Goal: Check status: Check status

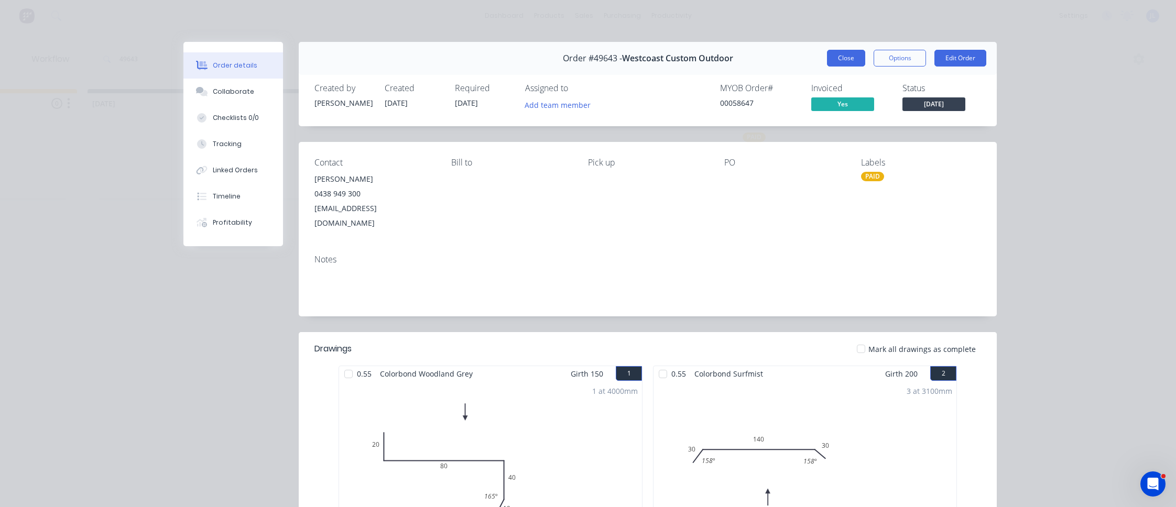
click at [831, 58] on button "Close" at bounding box center [846, 58] width 38 height 17
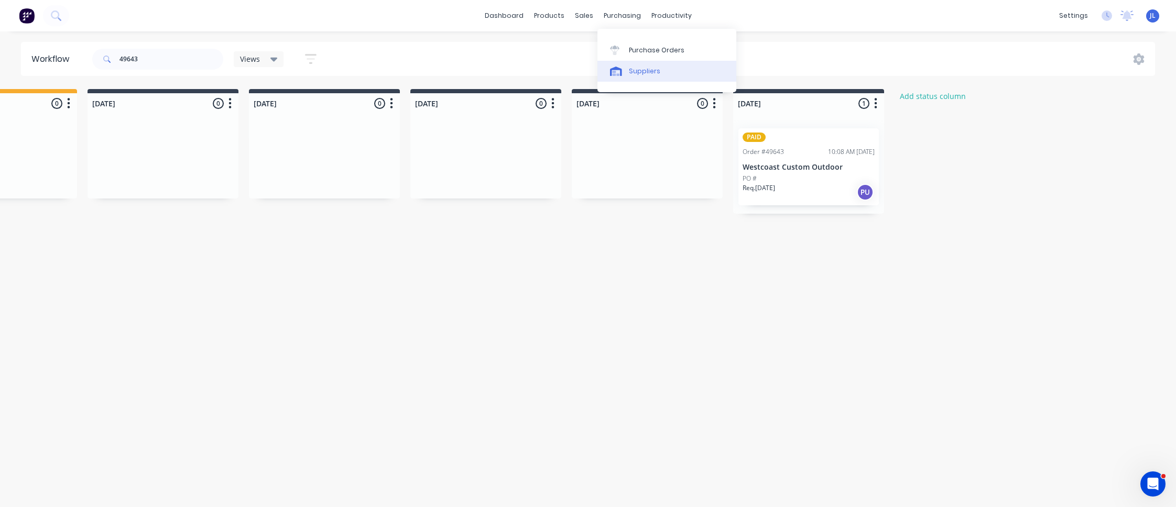
click at [618, 68] on icon at bounding box center [616, 71] width 12 height 9
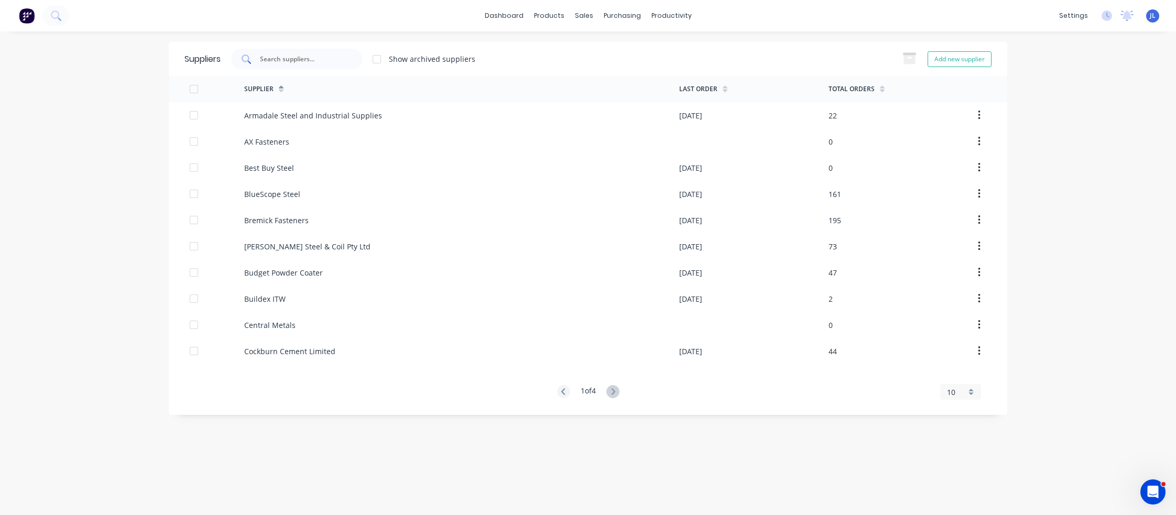
click at [296, 58] on input "text" at bounding box center [302, 59] width 87 height 10
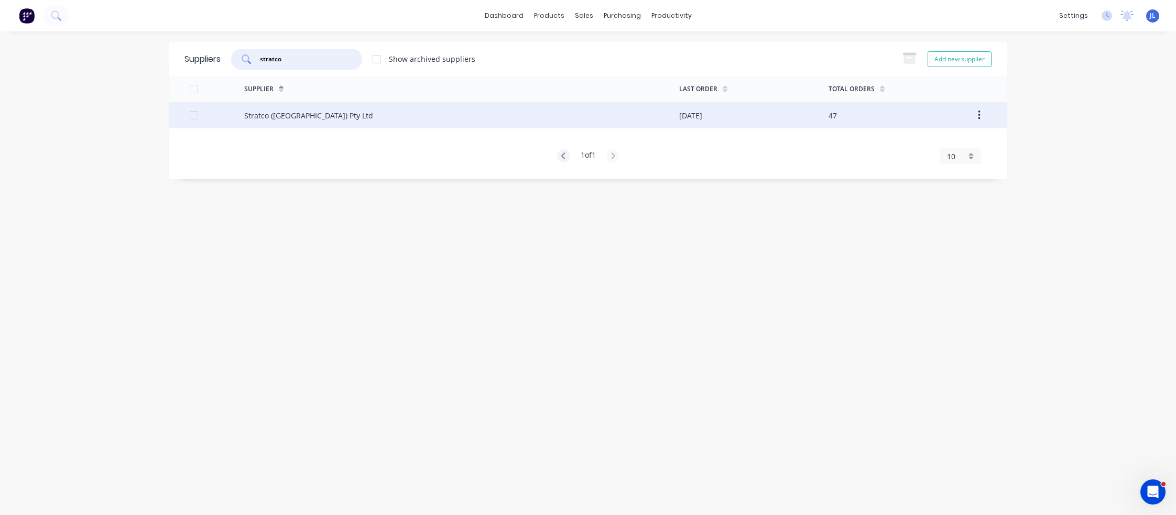
type input "stratco"
click at [306, 118] on div "Stratco ([GEOGRAPHIC_DATA]) Pty Ltd" at bounding box center [308, 115] width 129 height 11
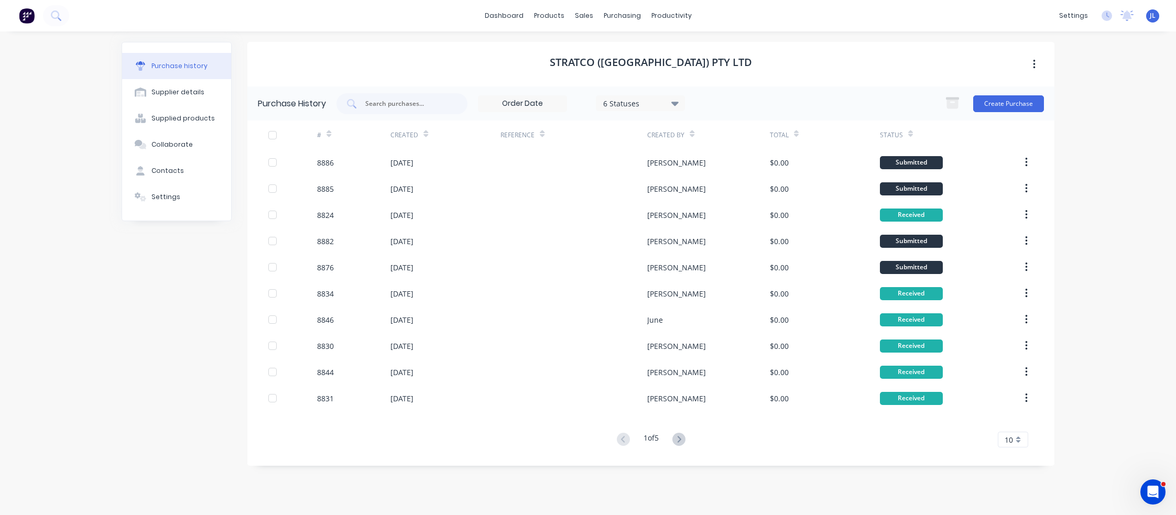
click at [536, 100] on input at bounding box center [523, 104] width 88 height 16
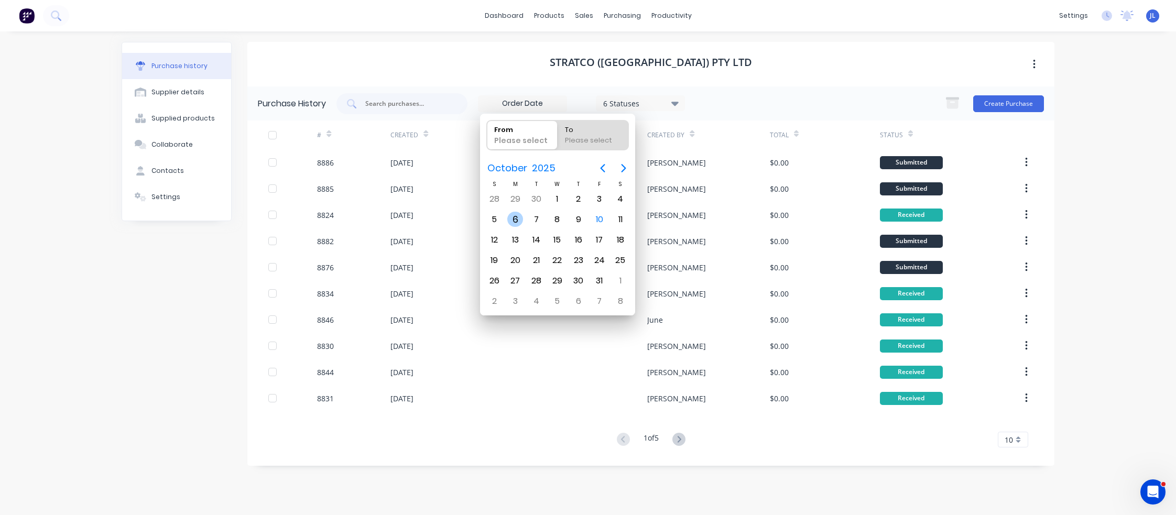
click at [509, 215] on div "6" at bounding box center [515, 220] width 16 height 16
type input "[DATE]"
radio input "false"
radio input "true"
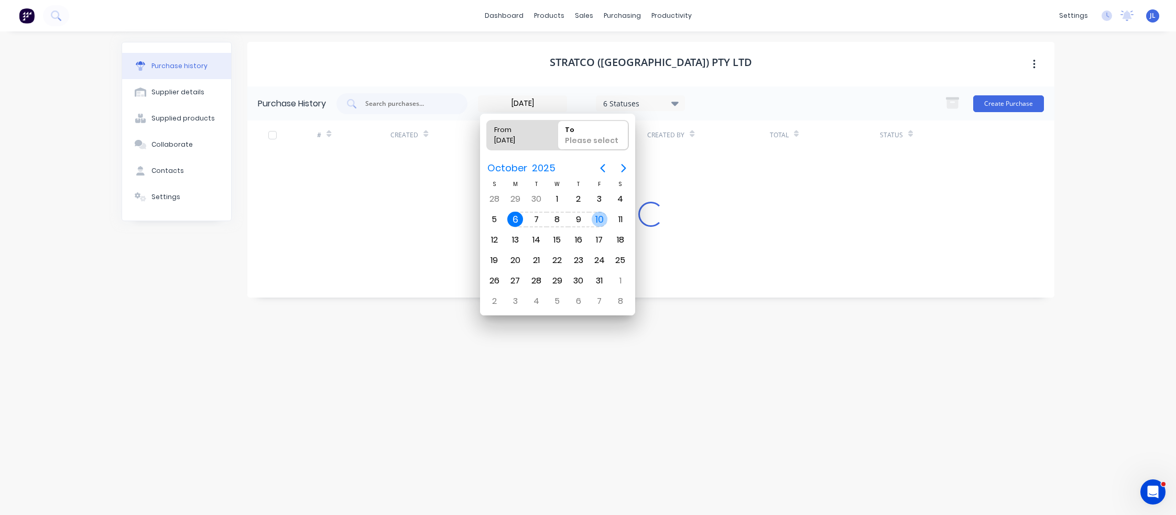
click at [599, 216] on div "10" at bounding box center [600, 220] width 16 height 16
type input "[DATE] - [DATE]"
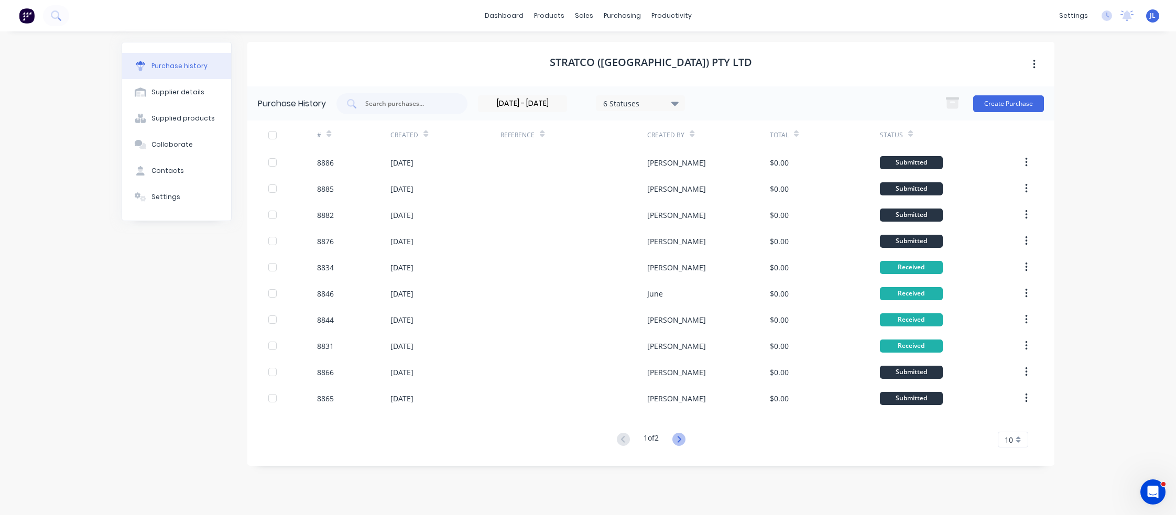
click at [683, 436] on icon at bounding box center [678, 439] width 13 height 13
